Goal: Task Accomplishment & Management: Manage account settings

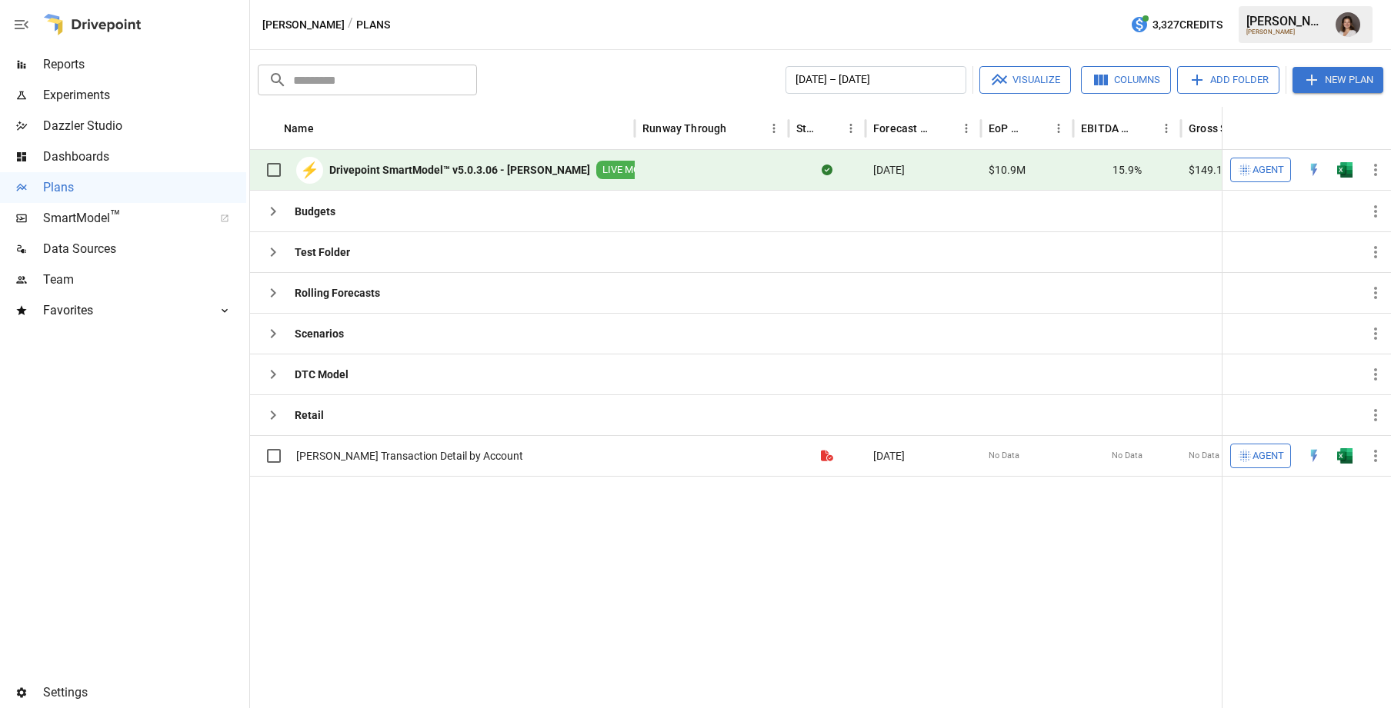
click at [1358, 32] on button "button" at bounding box center [1347, 24] width 43 height 43
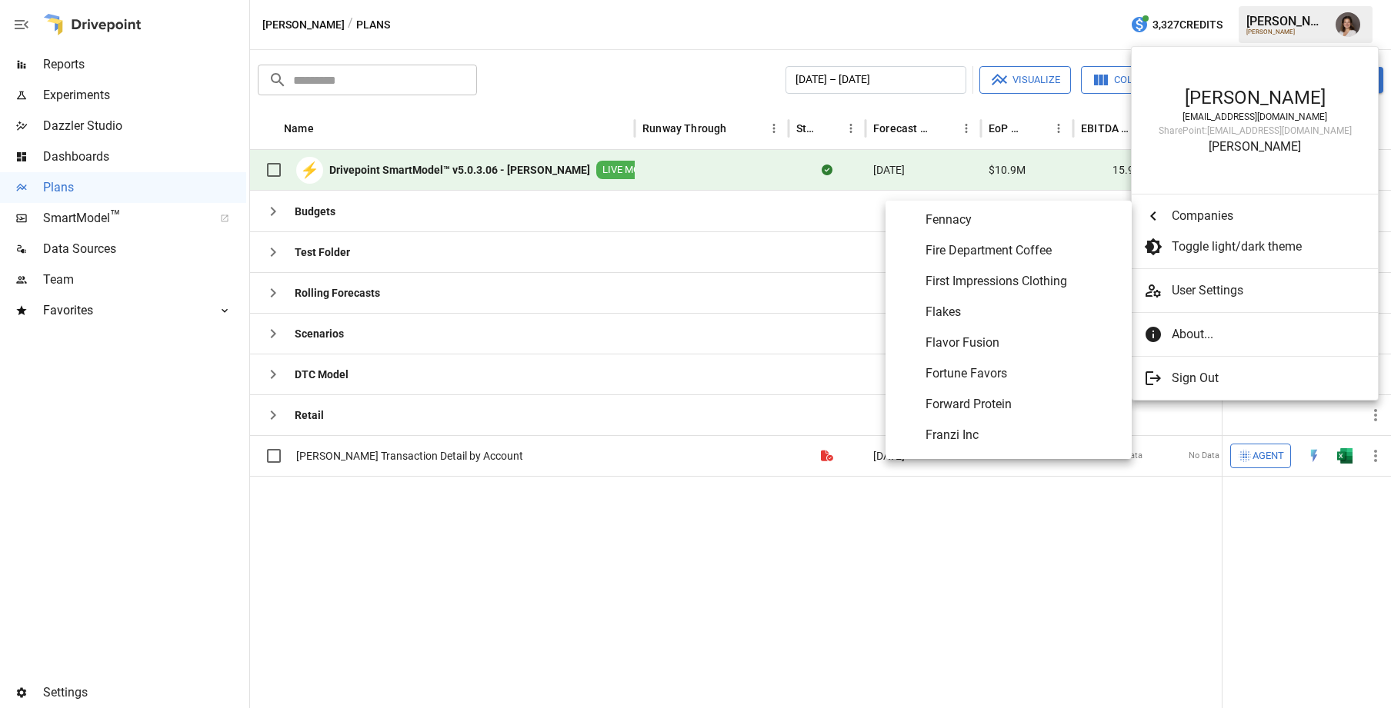
scroll to position [3338, 0]
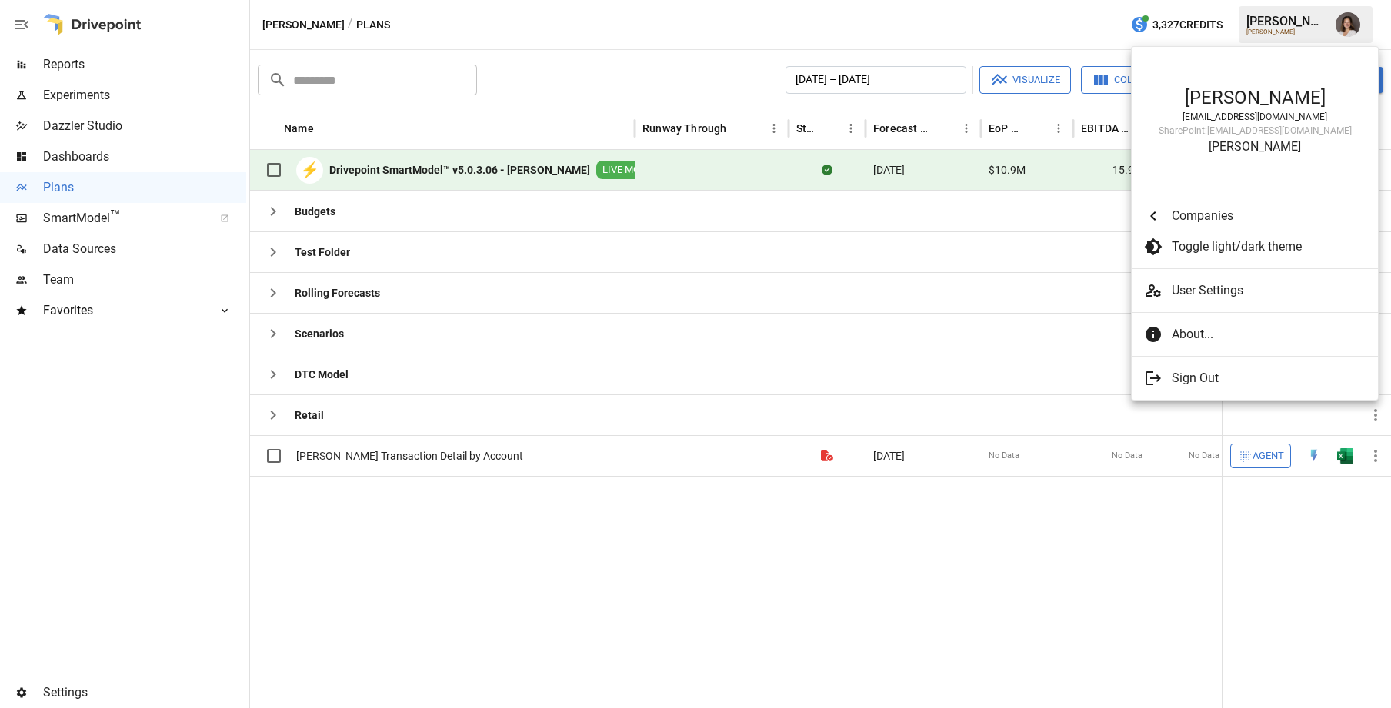
click at [1191, 288] on span "User Settings" at bounding box center [1268, 291] width 194 height 18
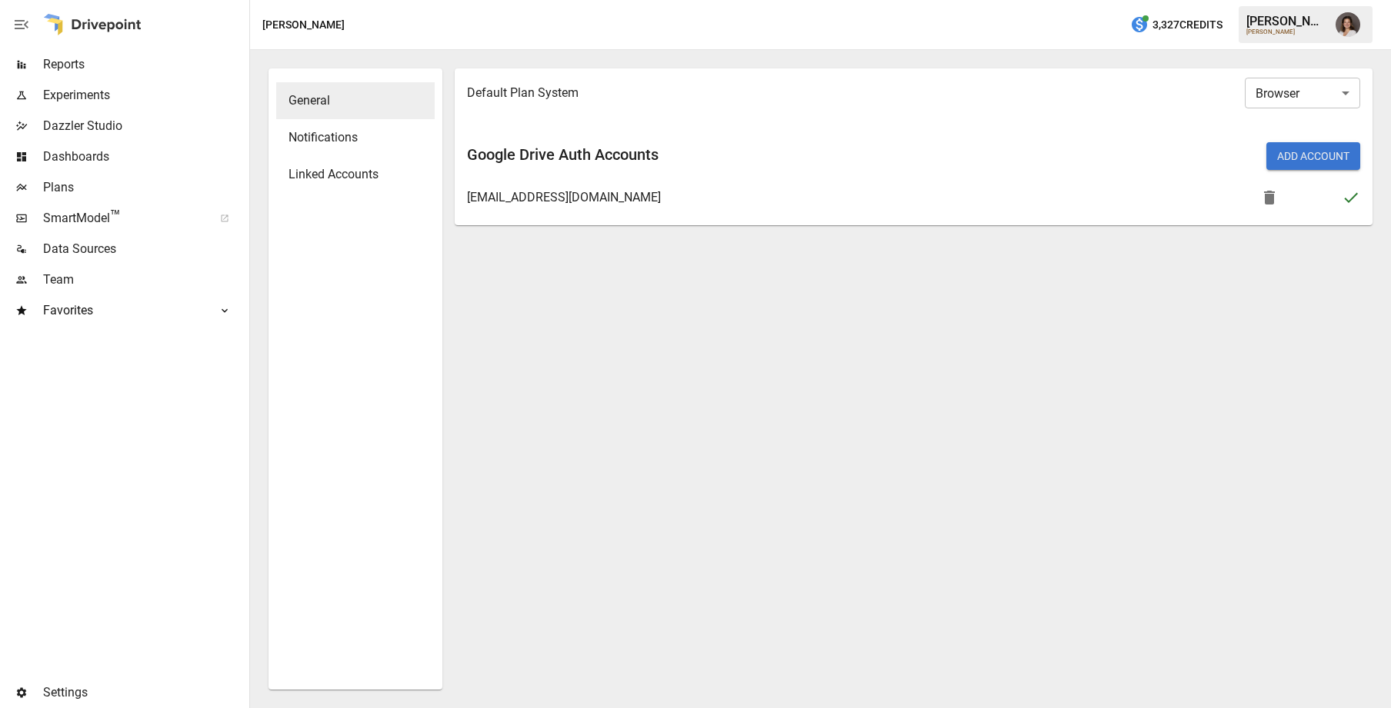
click at [339, 141] on span "Notifications" at bounding box center [355, 137] width 134 height 18
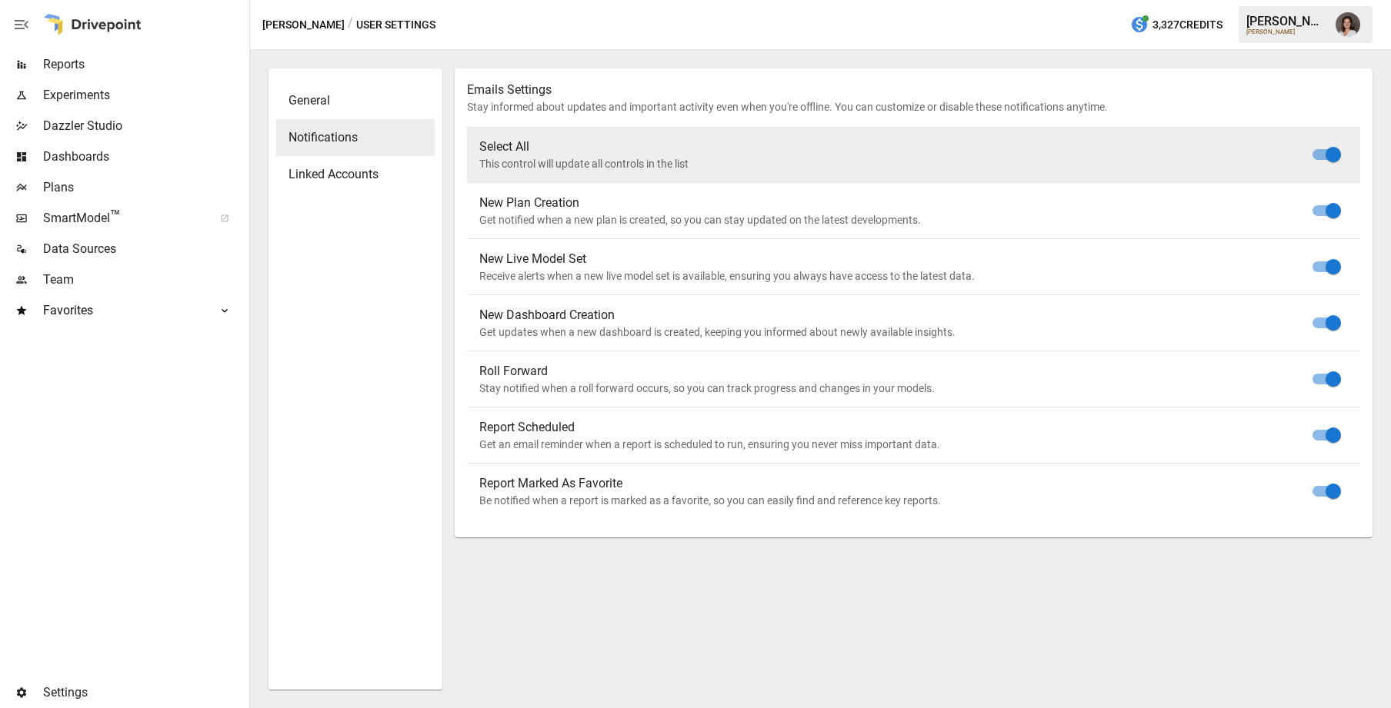
click at [337, 105] on span "General" at bounding box center [355, 101] width 134 height 18
